Goal: Task Accomplishment & Management: Manage account settings

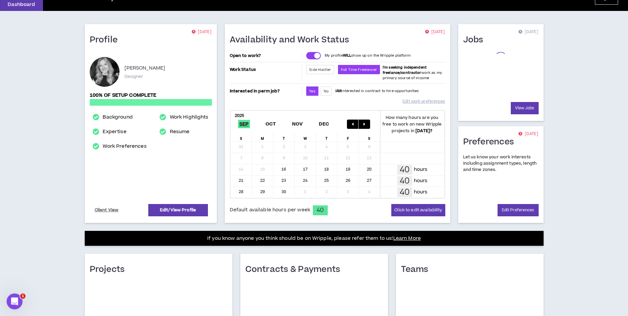
scroll to position [117, 0]
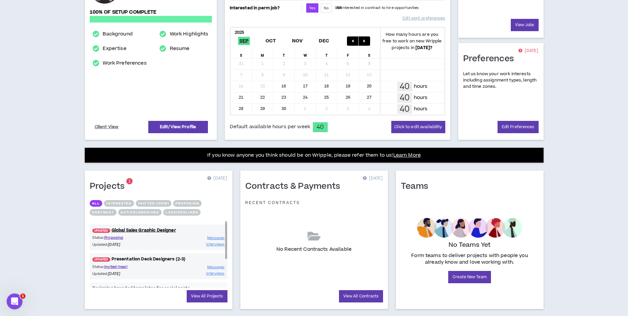
click at [157, 259] on link "UPDATED! Presentation Deck Designers (2-3)" at bounding box center [159, 259] width 138 height 6
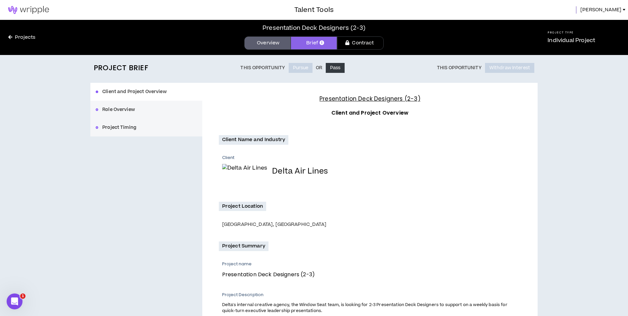
click at [619, 8] on span "[PERSON_NAME]" at bounding box center [600, 9] width 41 height 7
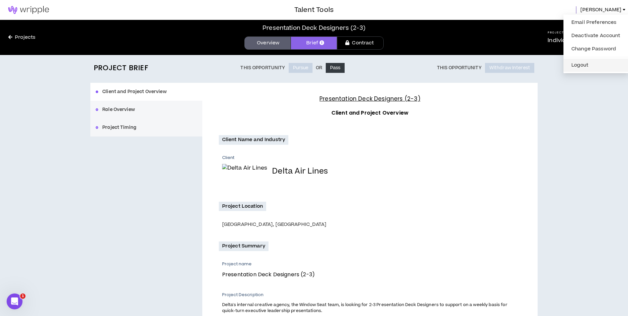
click at [604, 71] on li "Logout" at bounding box center [595, 65] width 65 height 13
click at [607, 64] on button "Logout" at bounding box center [595, 65] width 57 height 10
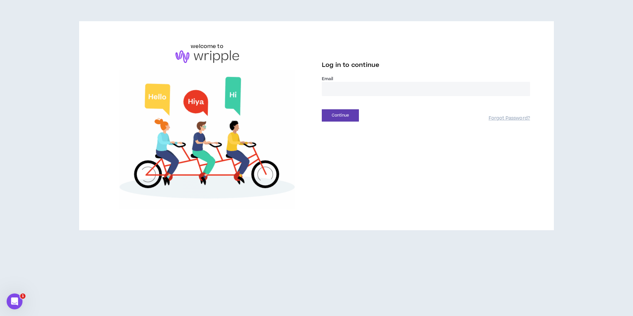
click at [357, 85] on input "email" at bounding box center [426, 89] width 208 height 14
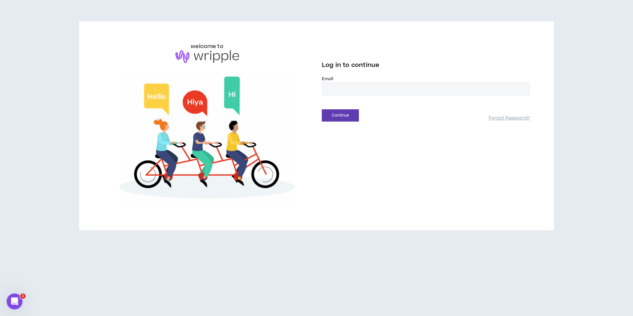
type input "**********"
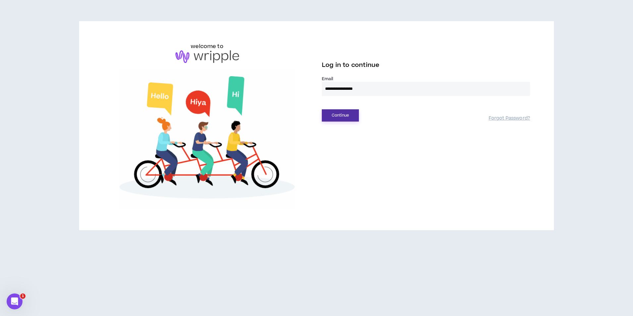
click at [345, 117] on button "Continue" at bounding box center [340, 115] width 37 height 12
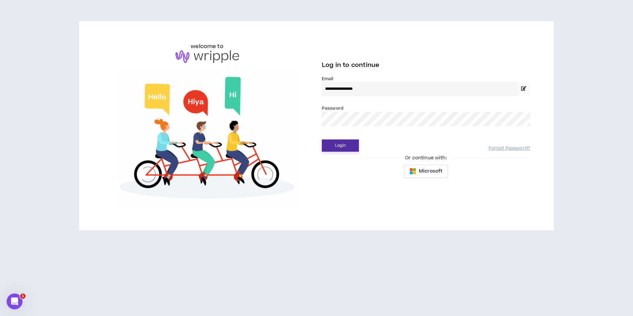
click at [347, 144] on button "Login" at bounding box center [340, 145] width 37 height 12
